Goal: Task Accomplishment & Management: Manage account settings

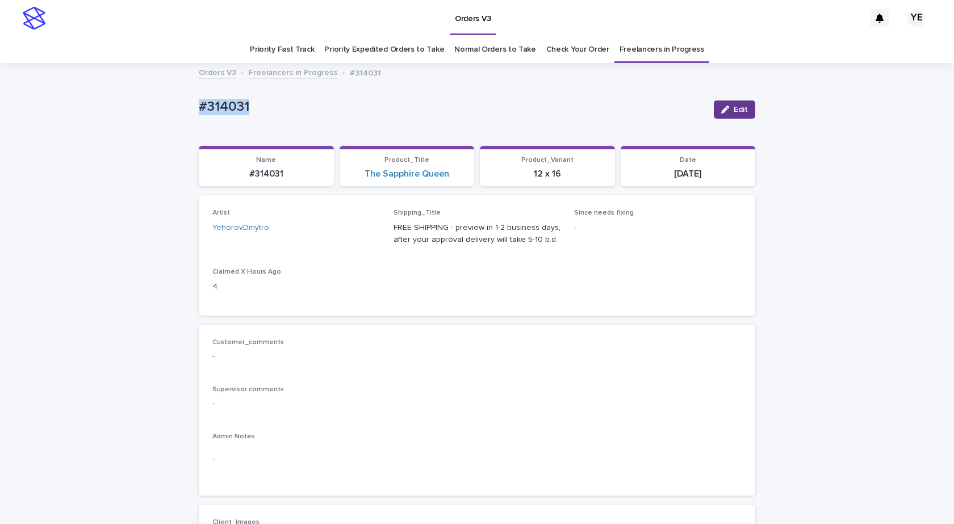
click at [745, 108] on button "Edit" at bounding box center [733, 109] width 41 height 18
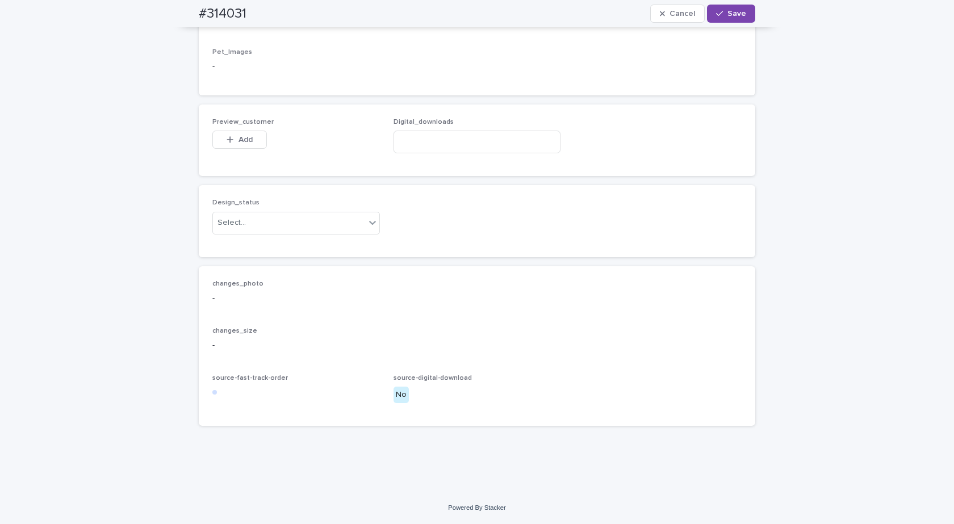
scroll to position [710, 0]
drag, startPoint x: 268, startPoint y: 216, endPoint x: 262, endPoint y: 233, distance: 18.7
click at [266, 220] on div "Select..." at bounding box center [289, 222] width 152 height 19
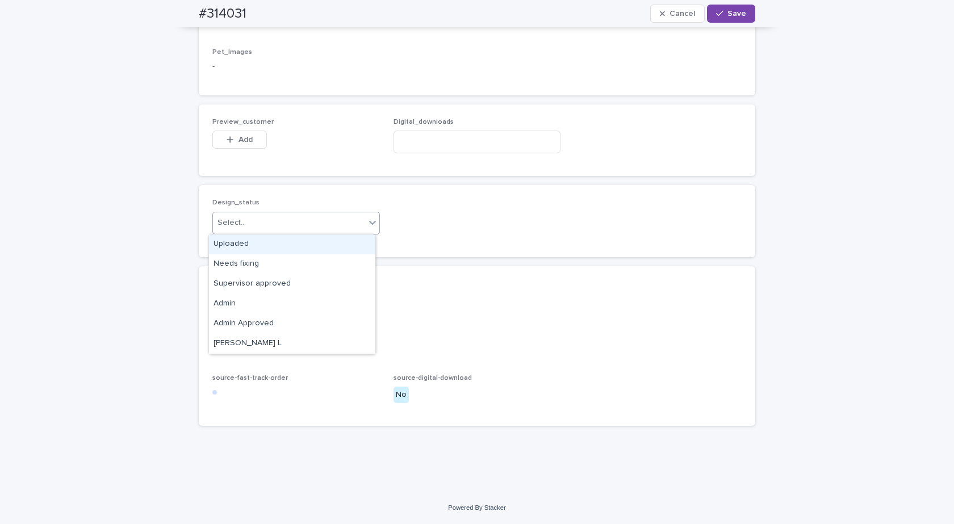
click at [236, 246] on div "Uploaded" at bounding box center [292, 244] width 166 height 20
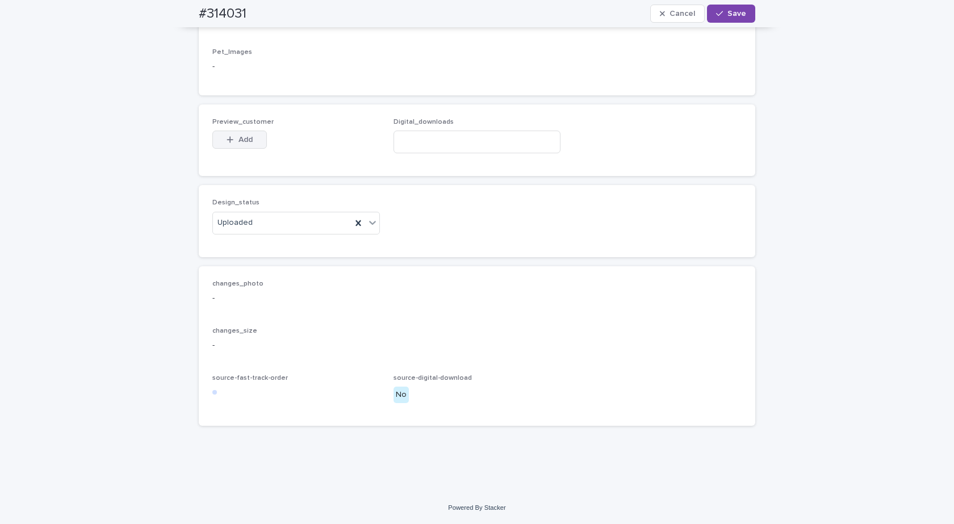
click at [228, 146] on button "Add" at bounding box center [239, 140] width 54 height 18
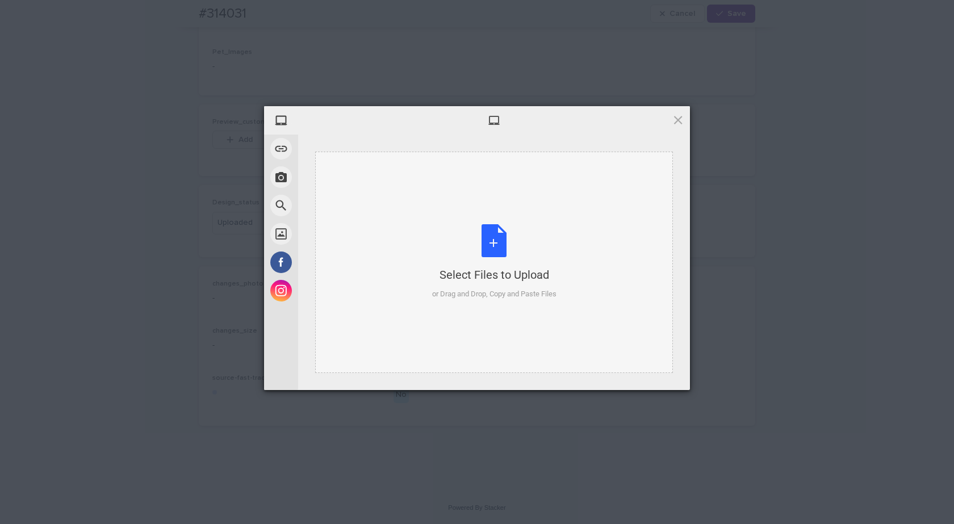
click at [512, 224] on div "Select Files to Upload or Drag and Drop, Copy and Paste Files" at bounding box center [494, 262] width 358 height 221
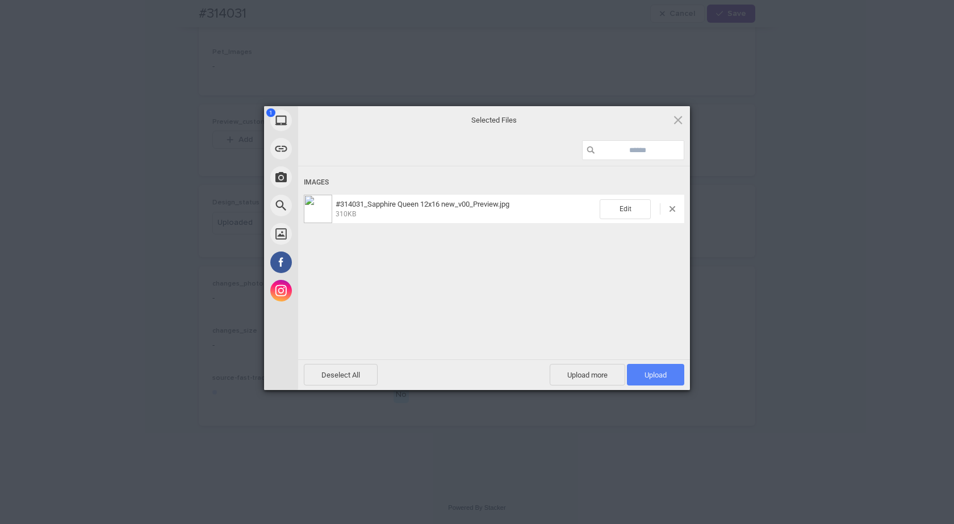
click at [669, 378] on span "Upload 1" at bounding box center [655, 375] width 57 height 22
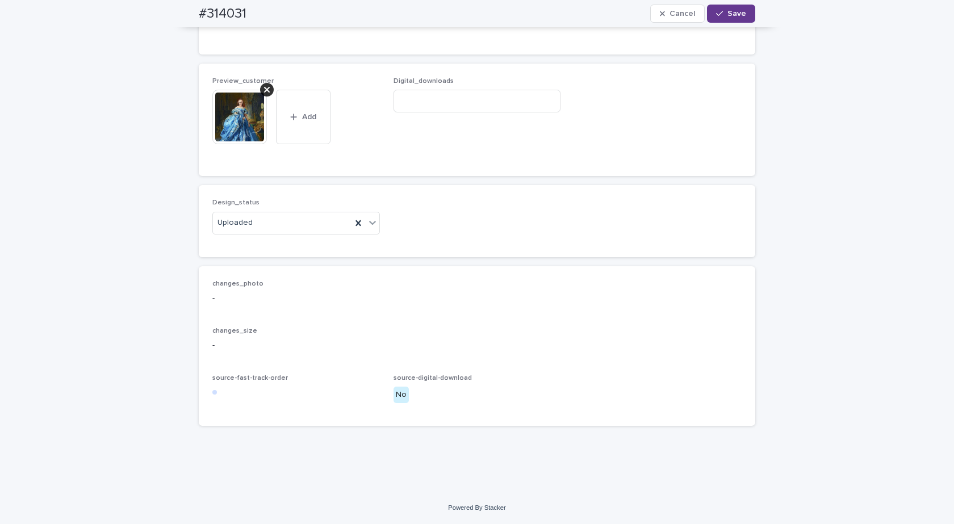
click at [728, 7] on button "Save" at bounding box center [731, 14] width 48 height 18
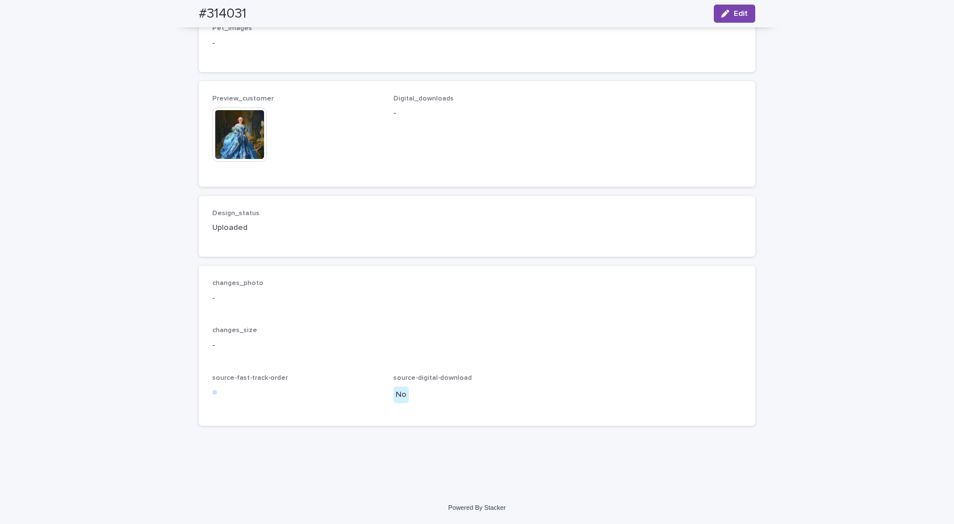
click at [232, 145] on img at bounding box center [239, 134] width 54 height 54
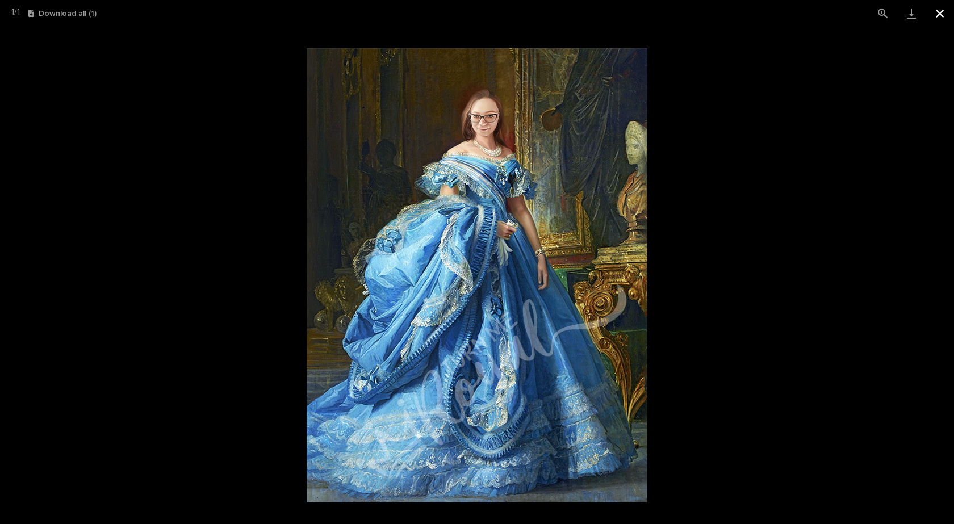
click at [939, 10] on button "Close gallery" at bounding box center [939, 13] width 28 height 27
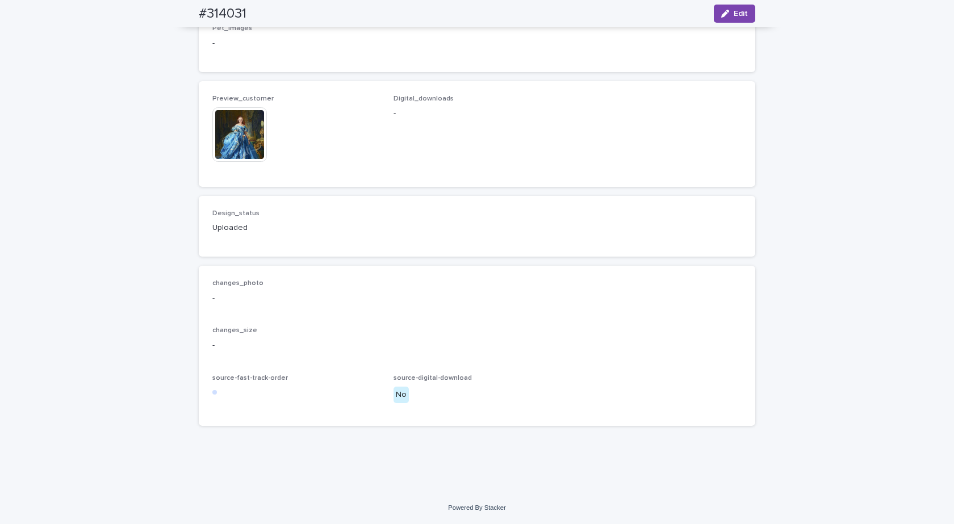
click at [224, 141] on img at bounding box center [239, 134] width 54 height 54
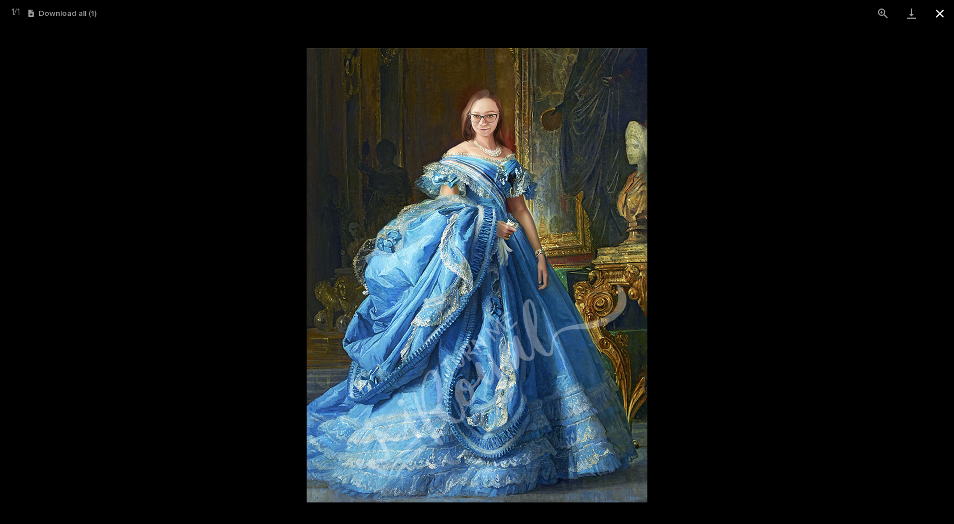
click at [937, 15] on button "Close gallery" at bounding box center [939, 13] width 28 height 27
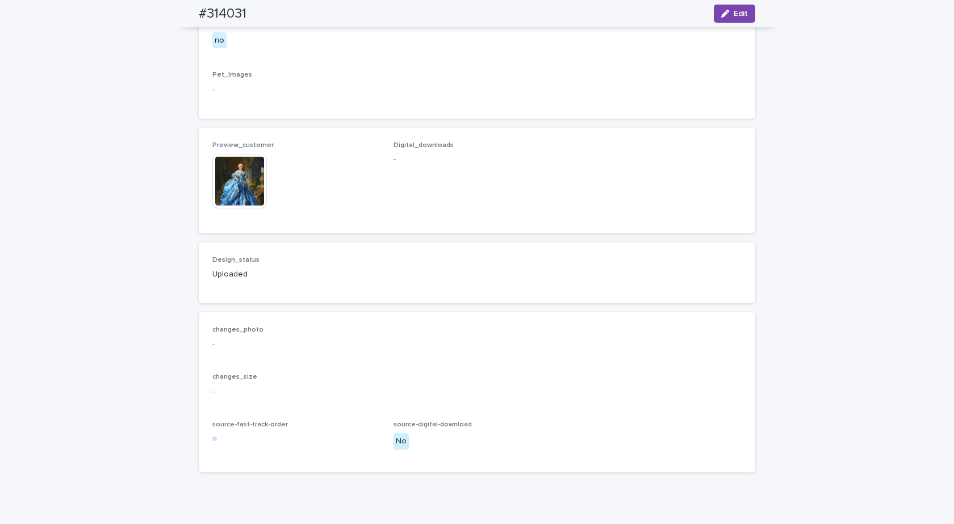
scroll to position [722, 0]
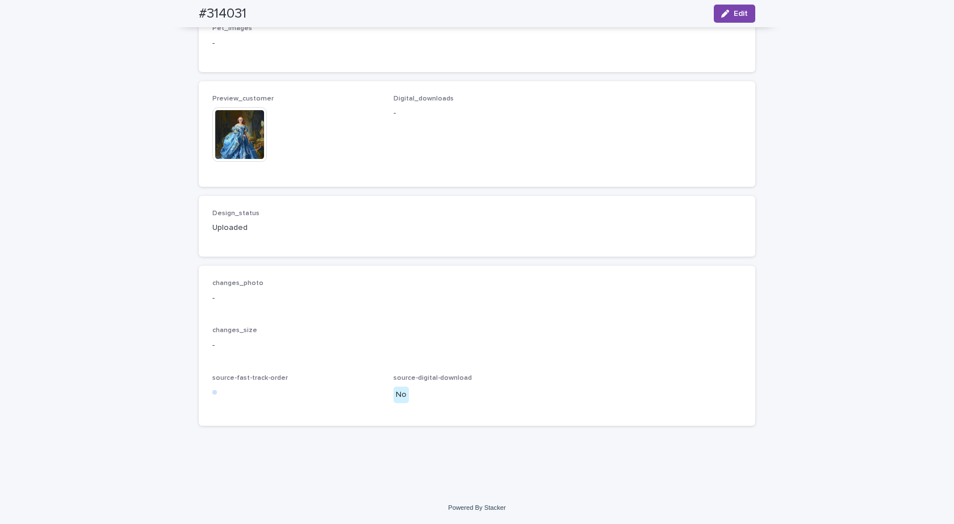
click at [245, 133] on img at bounding box center [239, 134] width 54 height 54
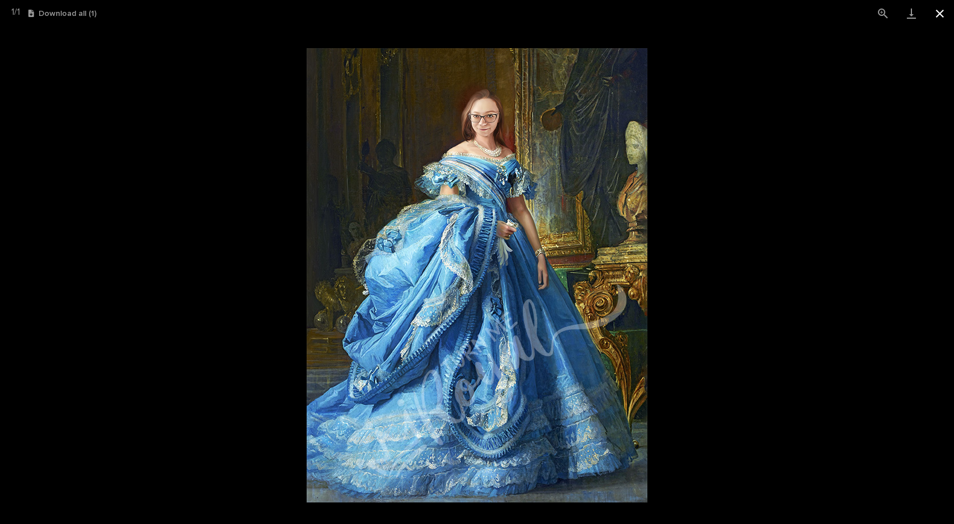
click at [939, 13] on button "Close gallery" at bounding box center [939, 13] width 28 height 27
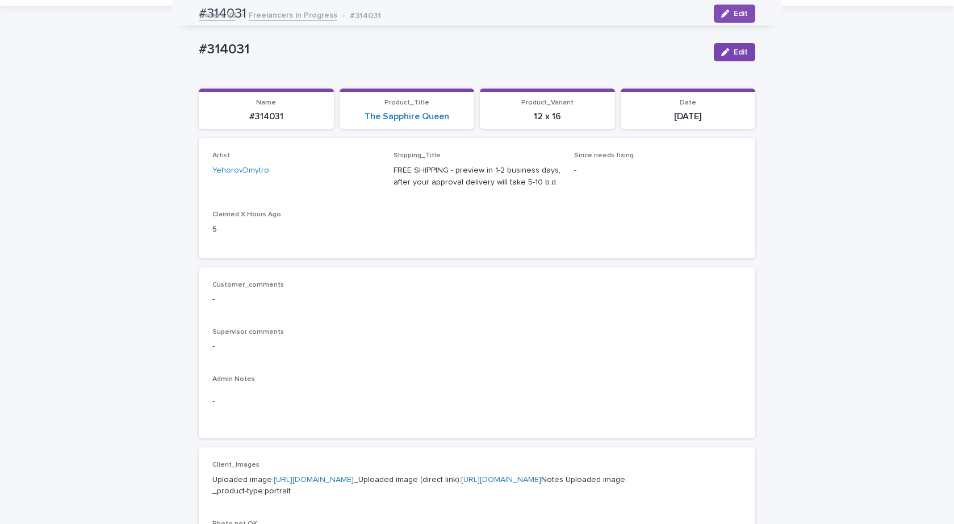
scroll to position [0, 0]
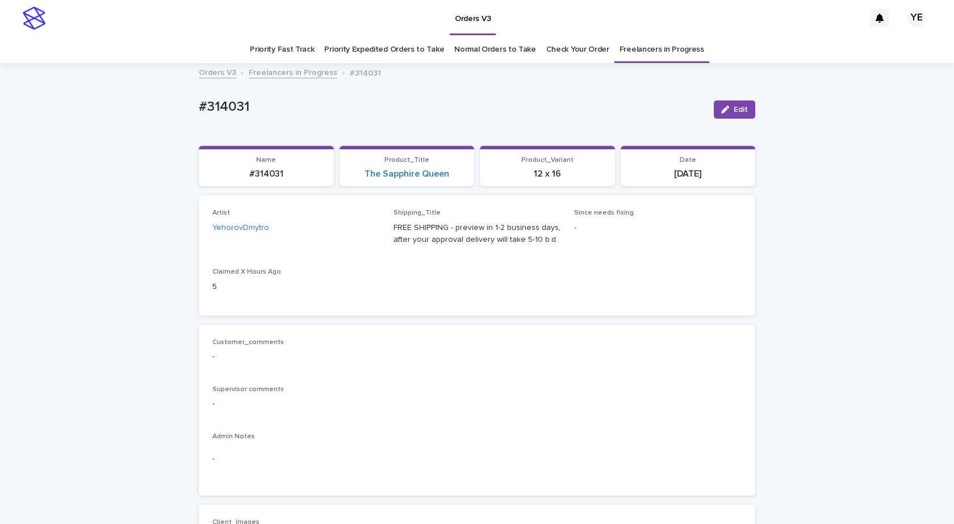
click at [272, 72] on link "Freelancers in Progress" at bounding box center [293, 71] width 89 height 13
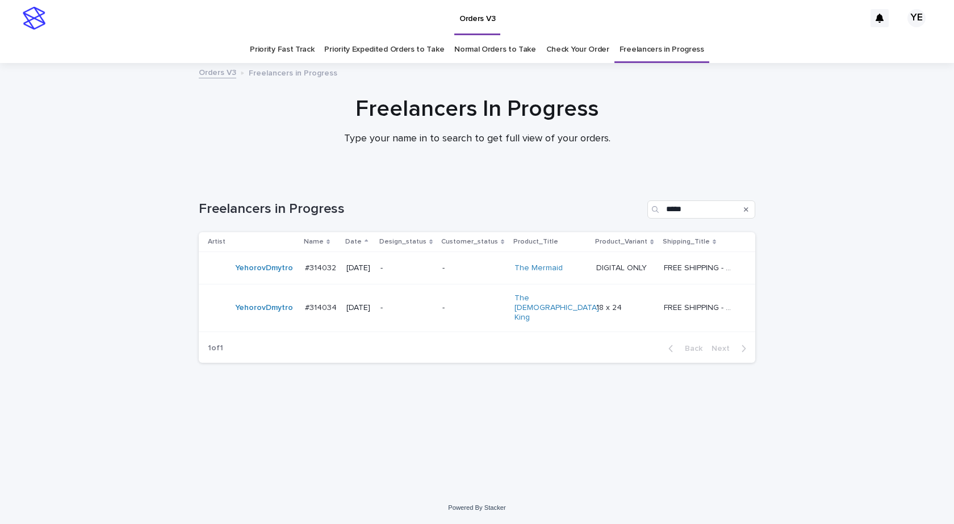
click at [250, 279] on div "YehorovDmytro" at bounding box center [252, 268] width 88 height 23
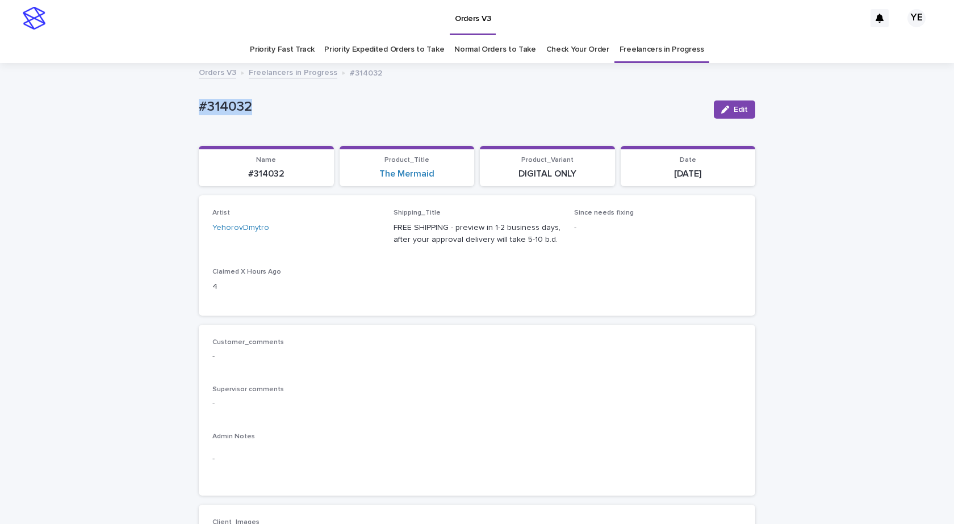
drag, startPoint x: 302, startPoint y: 112, endPoint x: 129, endPoint y: 110, distance: 173.1
copy p "#314032"
